Goal: Task Accomplishment & Management: Manage account settings

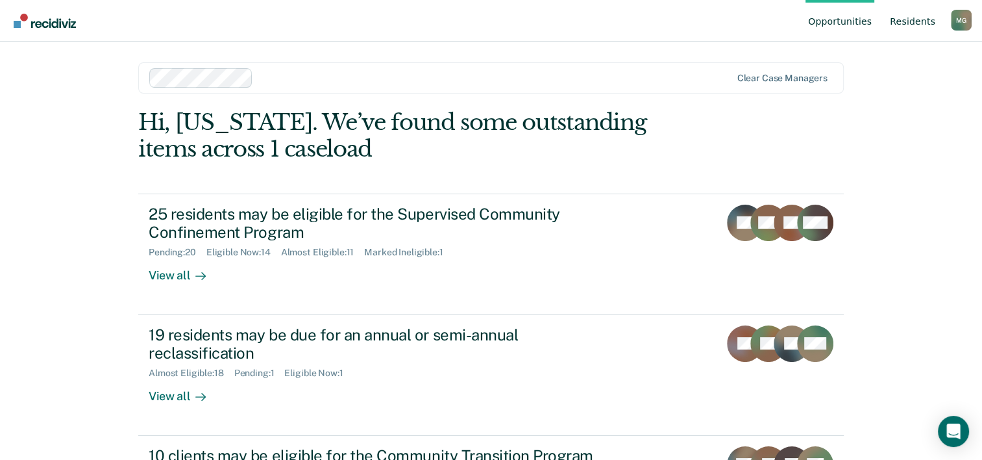
click at [908, 19] on link "Resident s" at bounding box center [912, 21] width 51 height 42
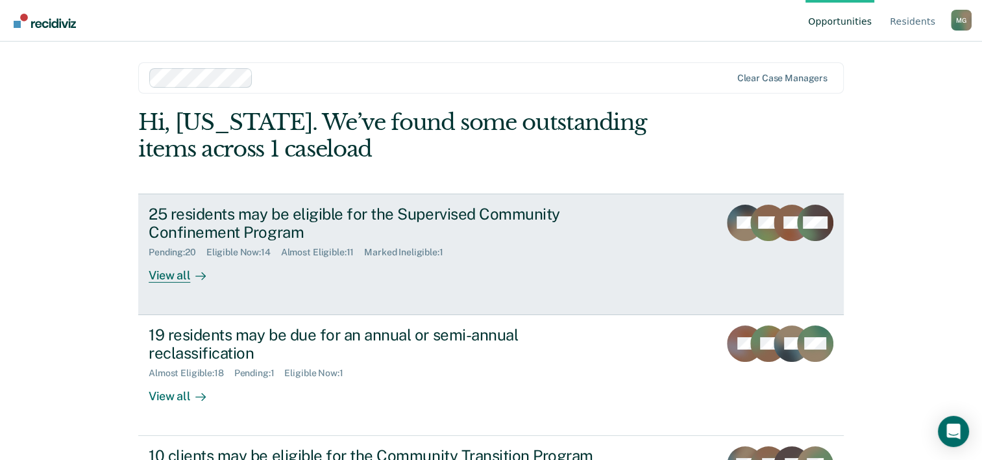
click at [203, 238] on div "25 residents may be eligible for the Supervised Community Confinement Program" at bounding box center [377, 223] width 456 height 38
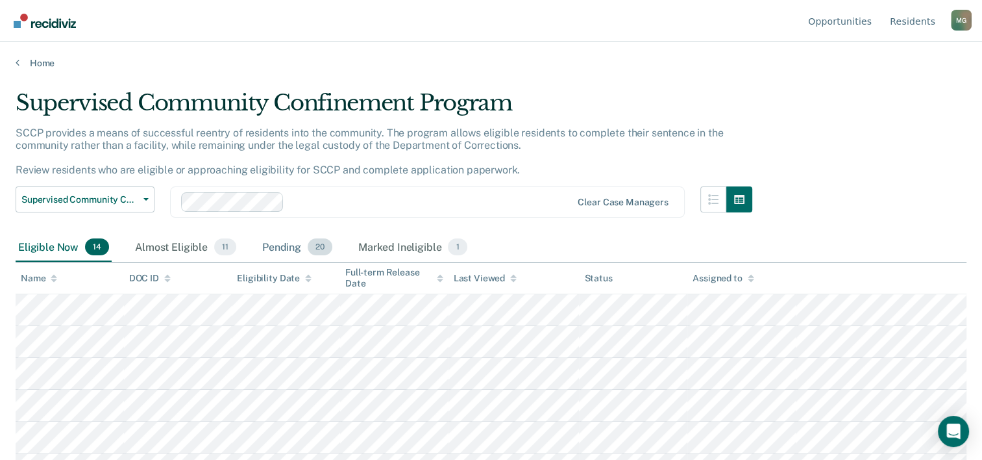
click at [277, 247] on div "Pending 20" at bounding box center [297, 247] width 75 height 29
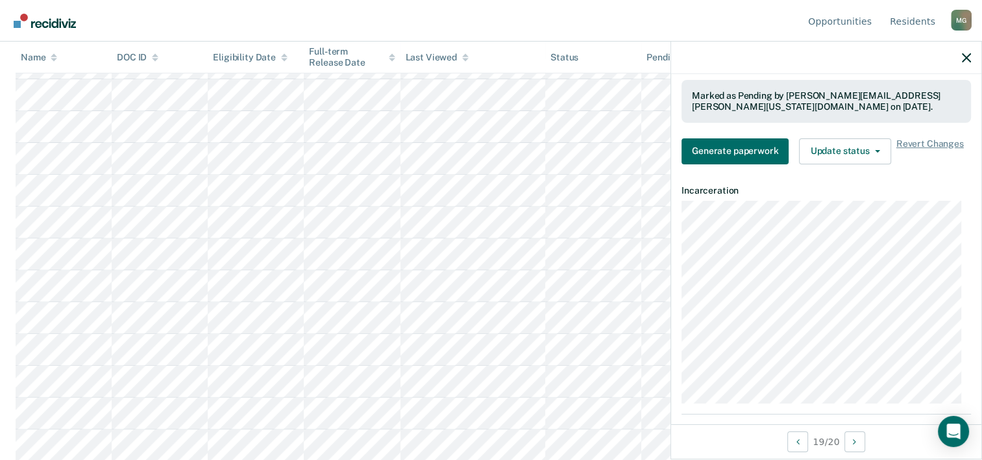
scroll to position [325, 0]
